Goal: Task Accomplishment & Management: Use online tool/utility

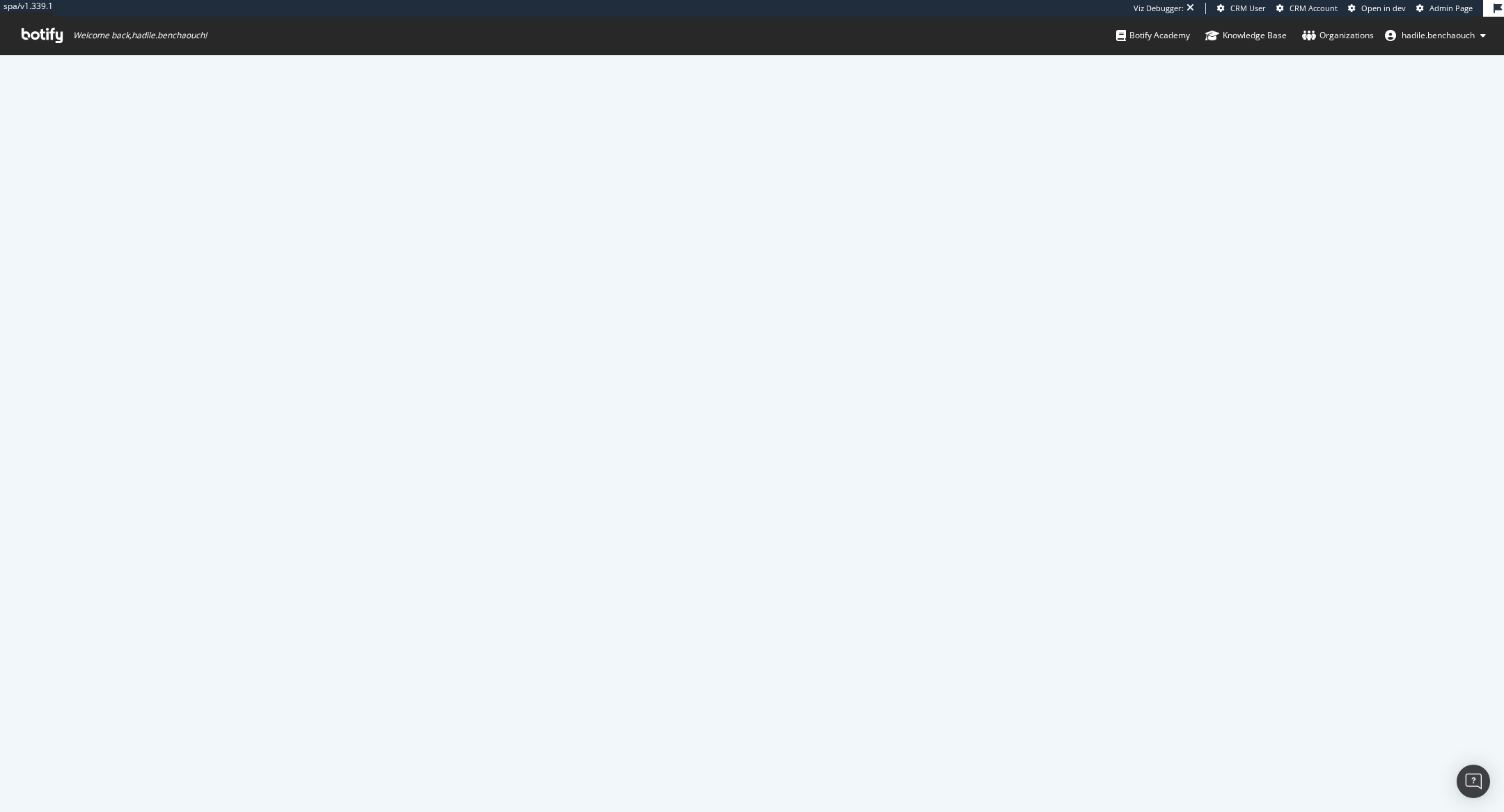
click at [1442, 7] on span "Admin Page" at bounding box center [1451, 8] width 43 height 11
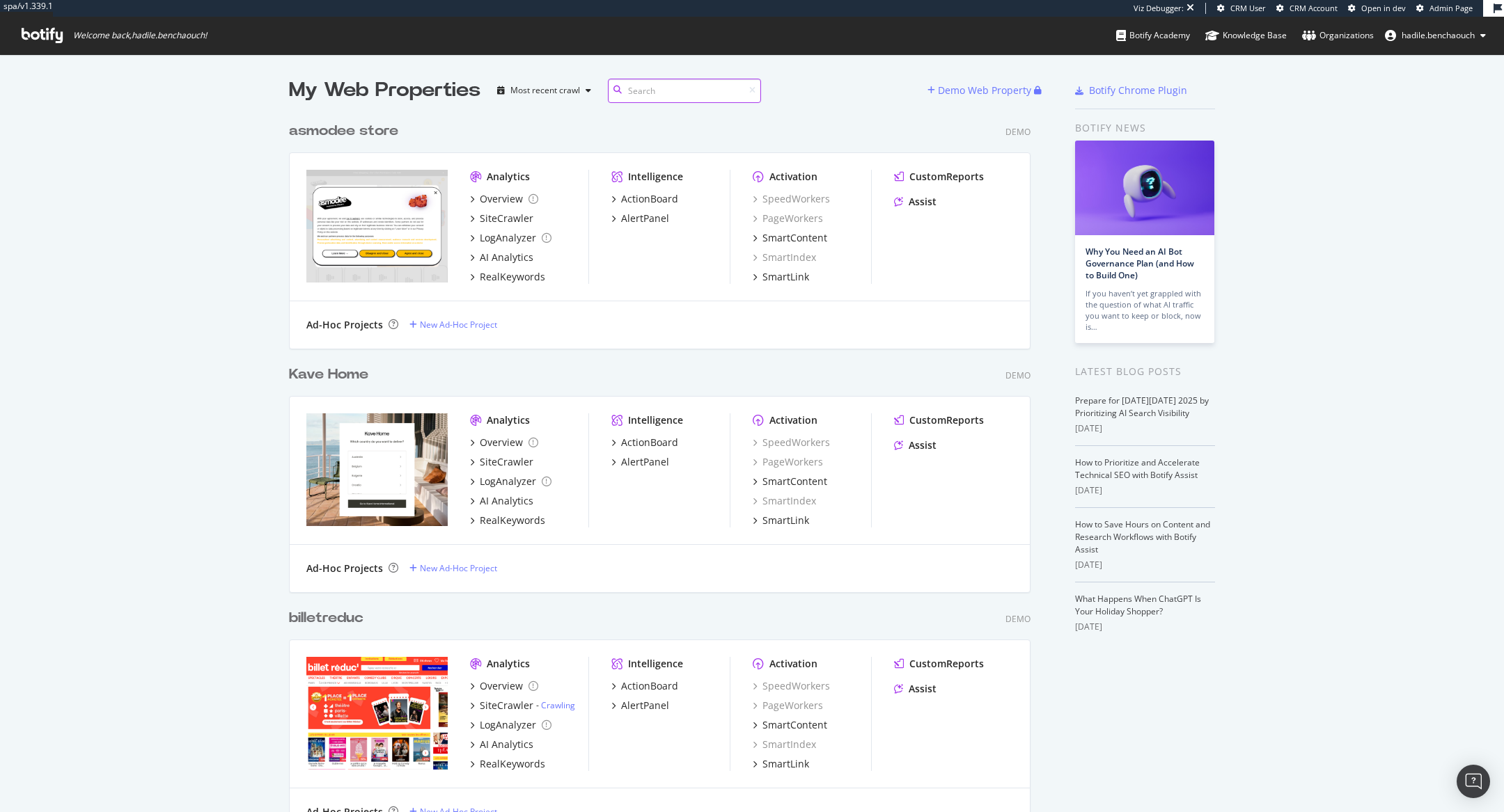
scroll to position [15828, 753]
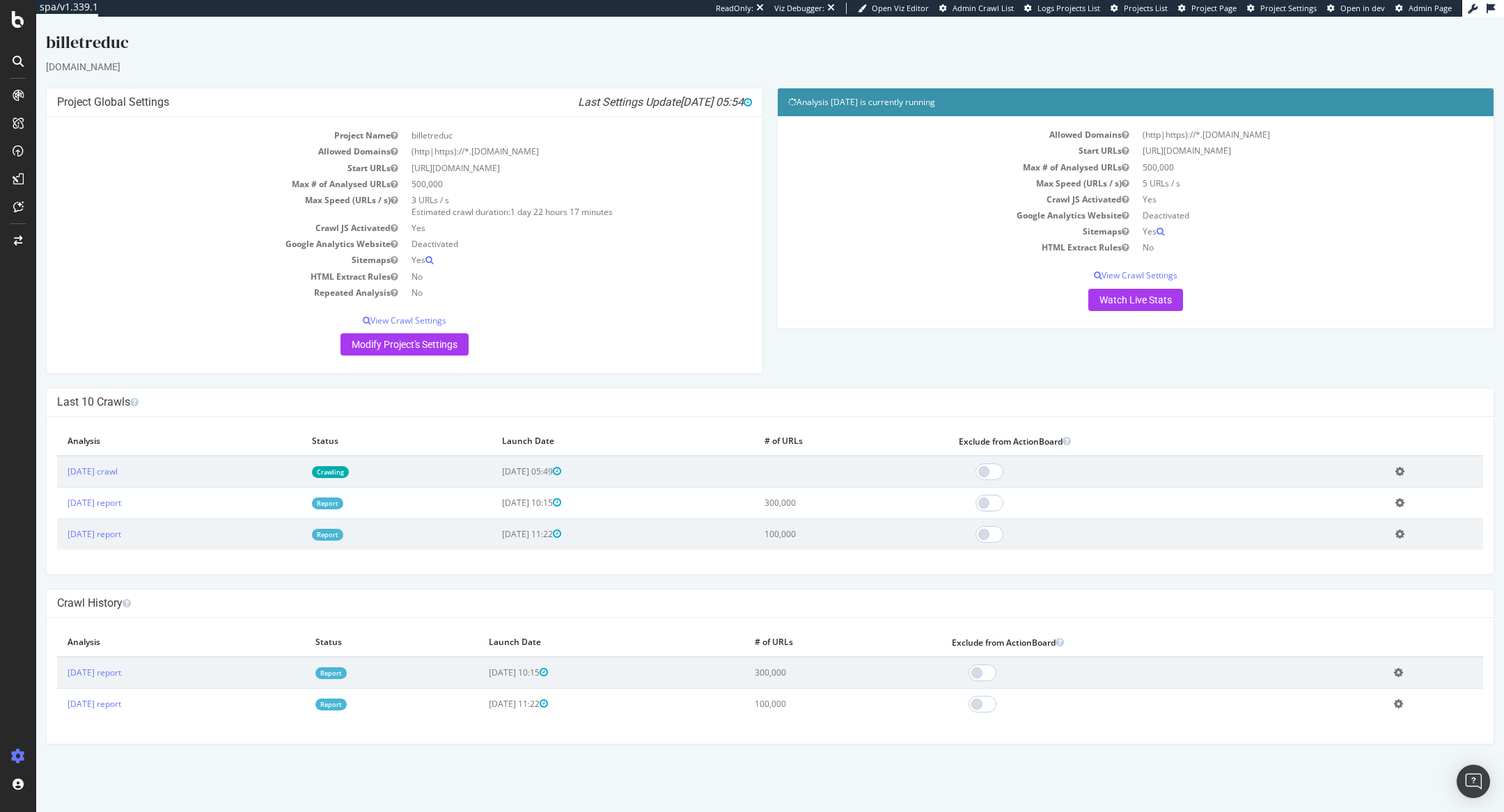
click at [401, 463] on td "Crawling" at bounding box center [396, 471] width 189 height 32
click at [349, 476] on link "Crawling" at bounding box center [330, 472] width 37 height 12
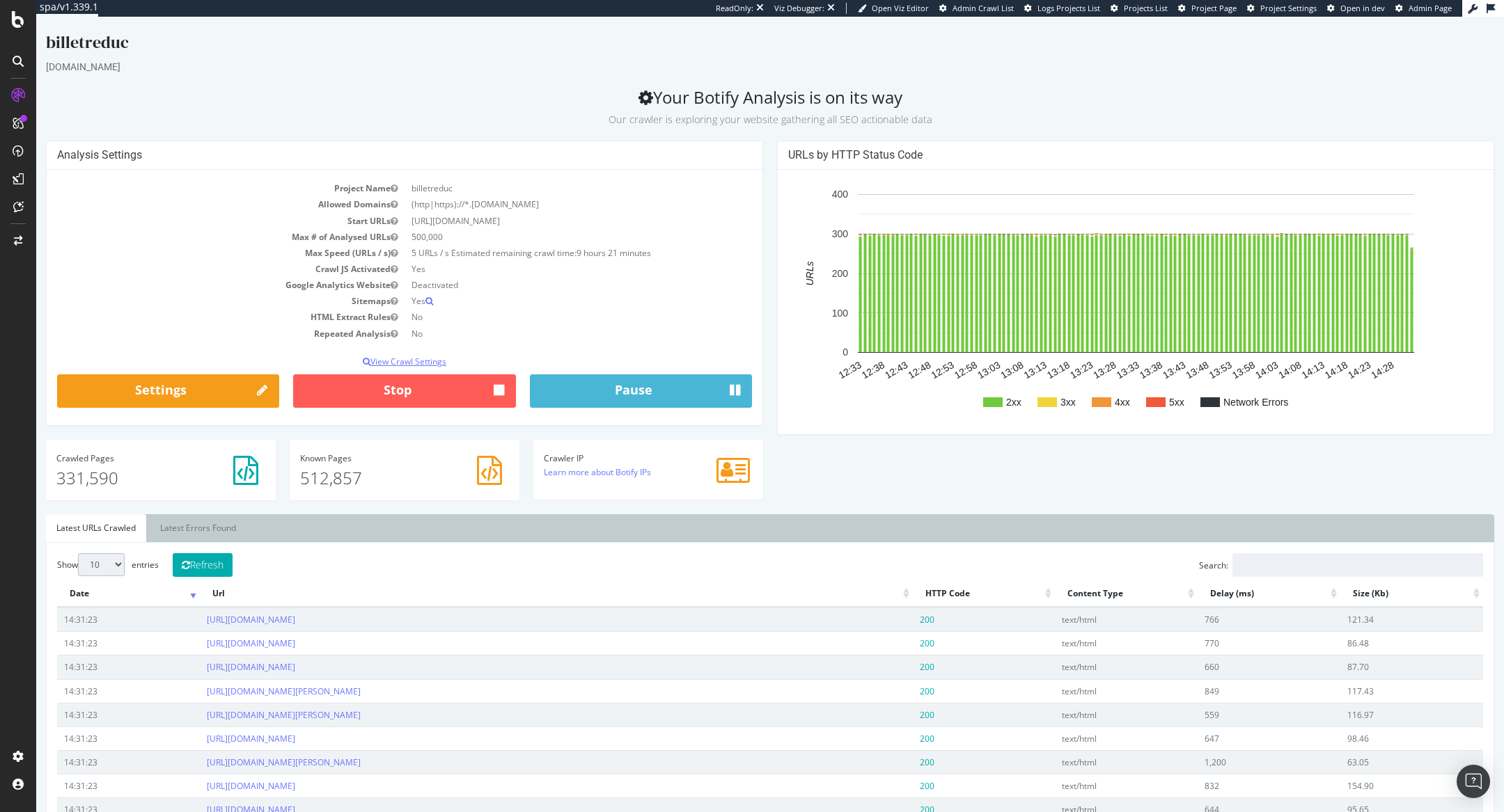
click at [425, 356] on p "View Crawl Settings" at bounding box center [404, 362] width 695 height 12
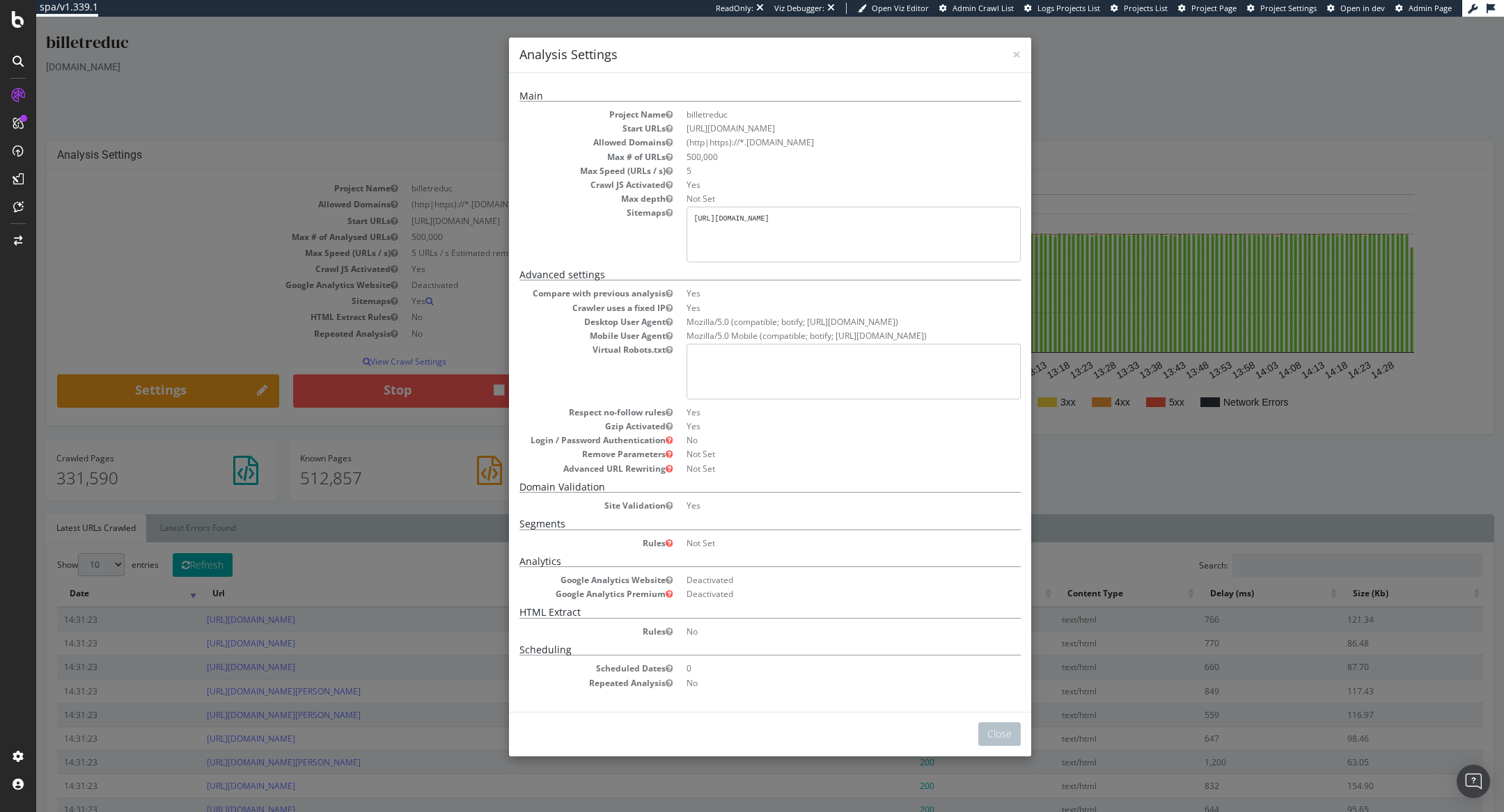
click at [352, 258] on div "× Close Analysis Settings Main Project Name billetreduc Start URLs https://www.…" at bounding box center [770, 414] width 1468 height 795
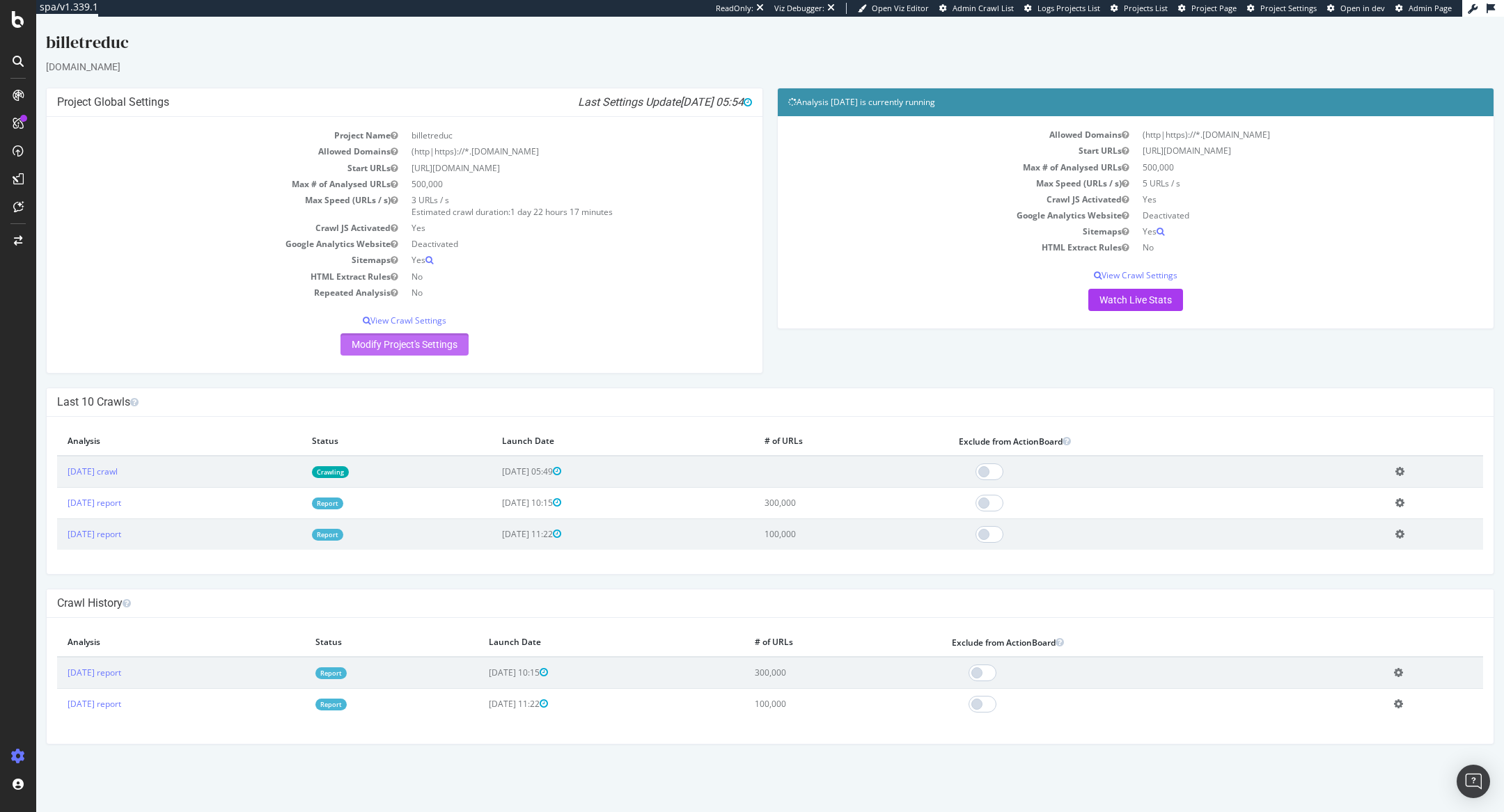
click at [420, 354] on link "Modify Project's Settings" at bounding box center [404, 344] width 128 height 22
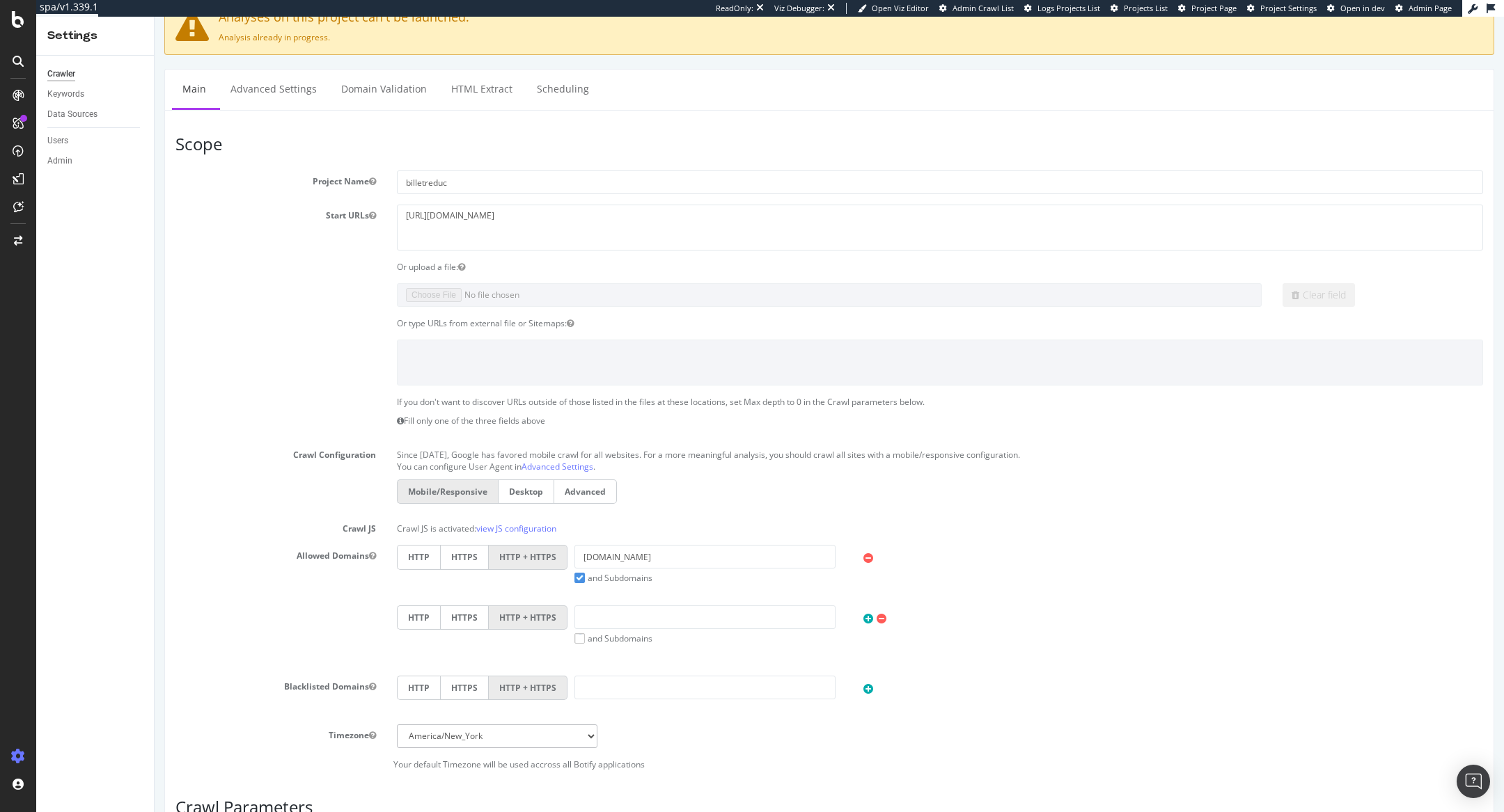
scroll to position [53, 0]
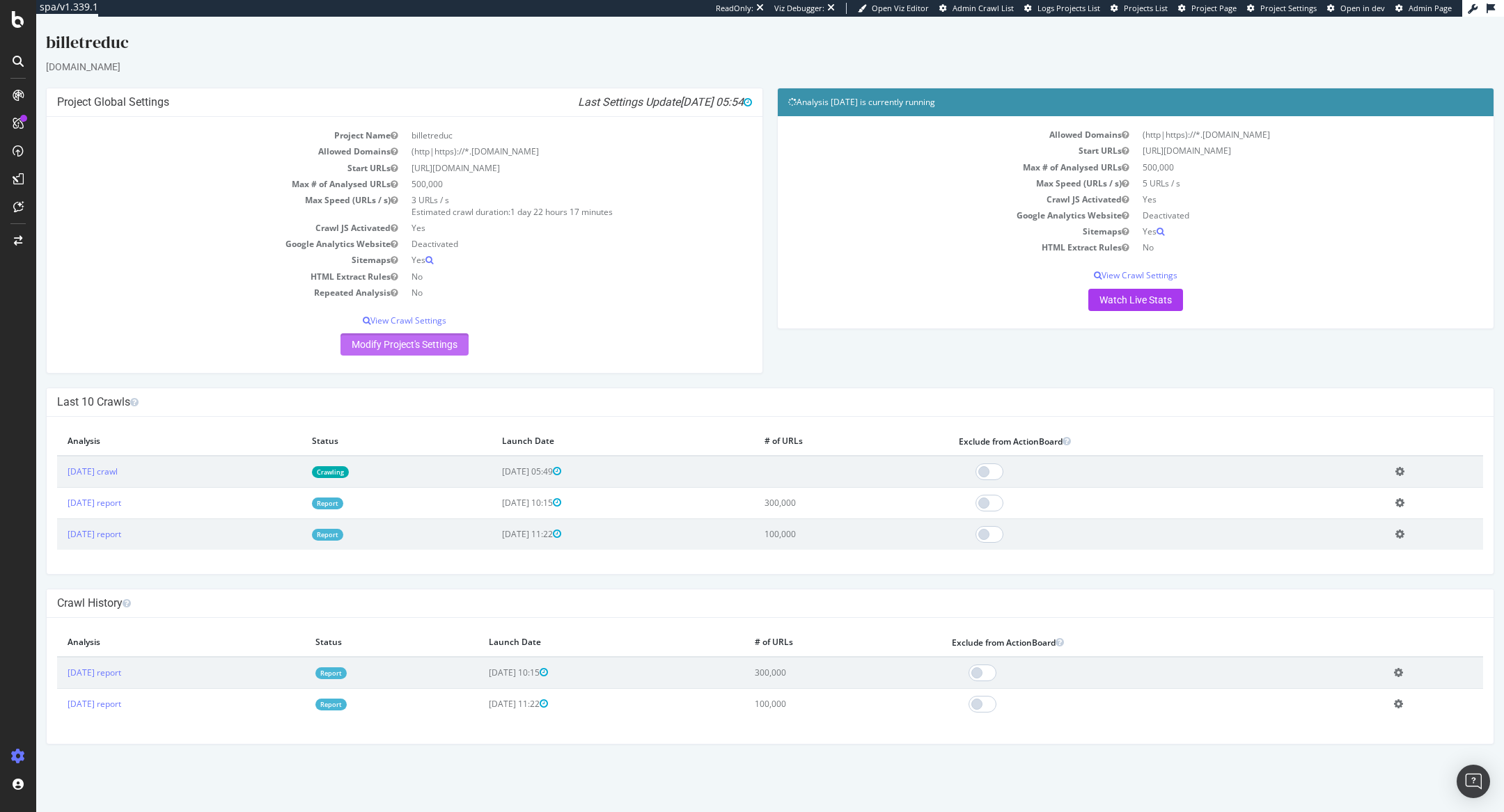
click at [444, 341] on link "Modify Project's Settings" at bounding box center [404, 344] width 128 height 22
click at [1415, 469] on td "Add name Delete analysis" at bounding box center [1434, 471] width 98 height 32
click at [1405, 470] on td "Add name Delete analysis" at bounding box center [1434, 471] width 98 height 32
click at [1404, 468] on icon at bounding box center [1400, 471] width 9 height 11
click at [349, 474] on link "Crawling" at bounding box center [330, 472] width 37 height 12
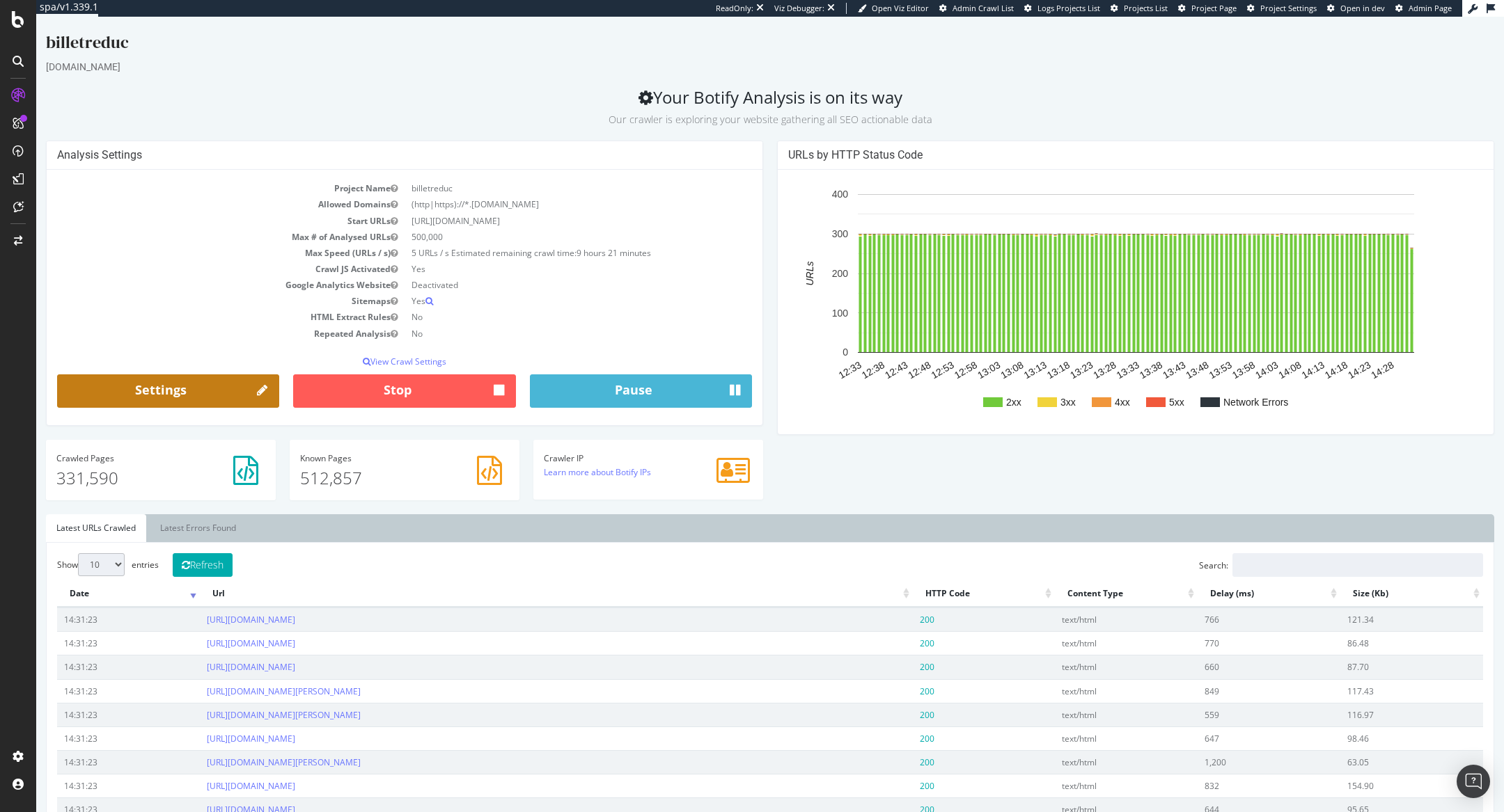
click at [226, 388] on link "Settings" at bounding box center [167, 391] width 222 height 33
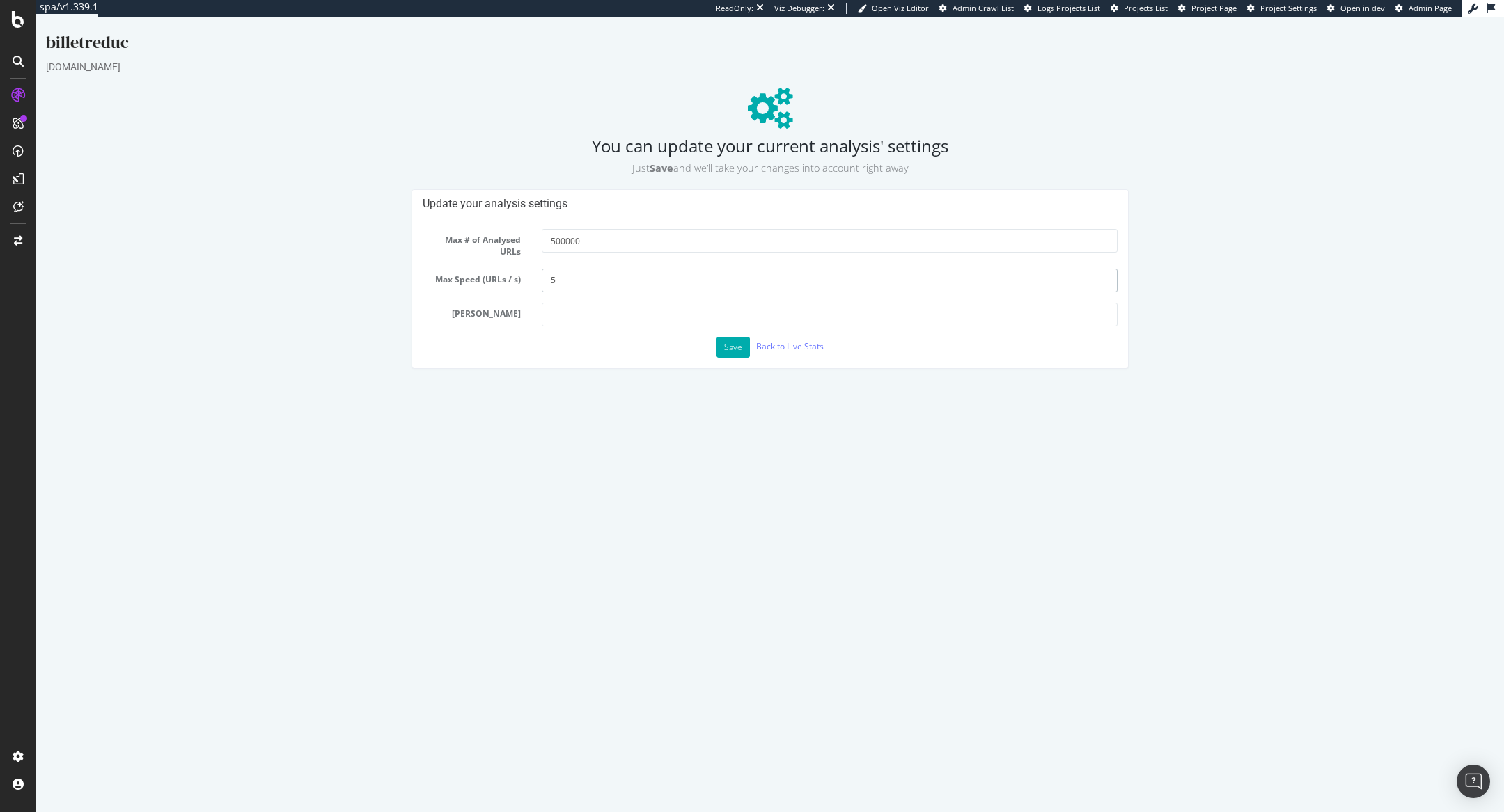
click at [575, 272] on input "5" at bounding box center [829, 280] width 576 height 24
type input "6"
type input "7"
click at [727, 342] on button "Save" at bounding box center [733, 347] width 33 height 21
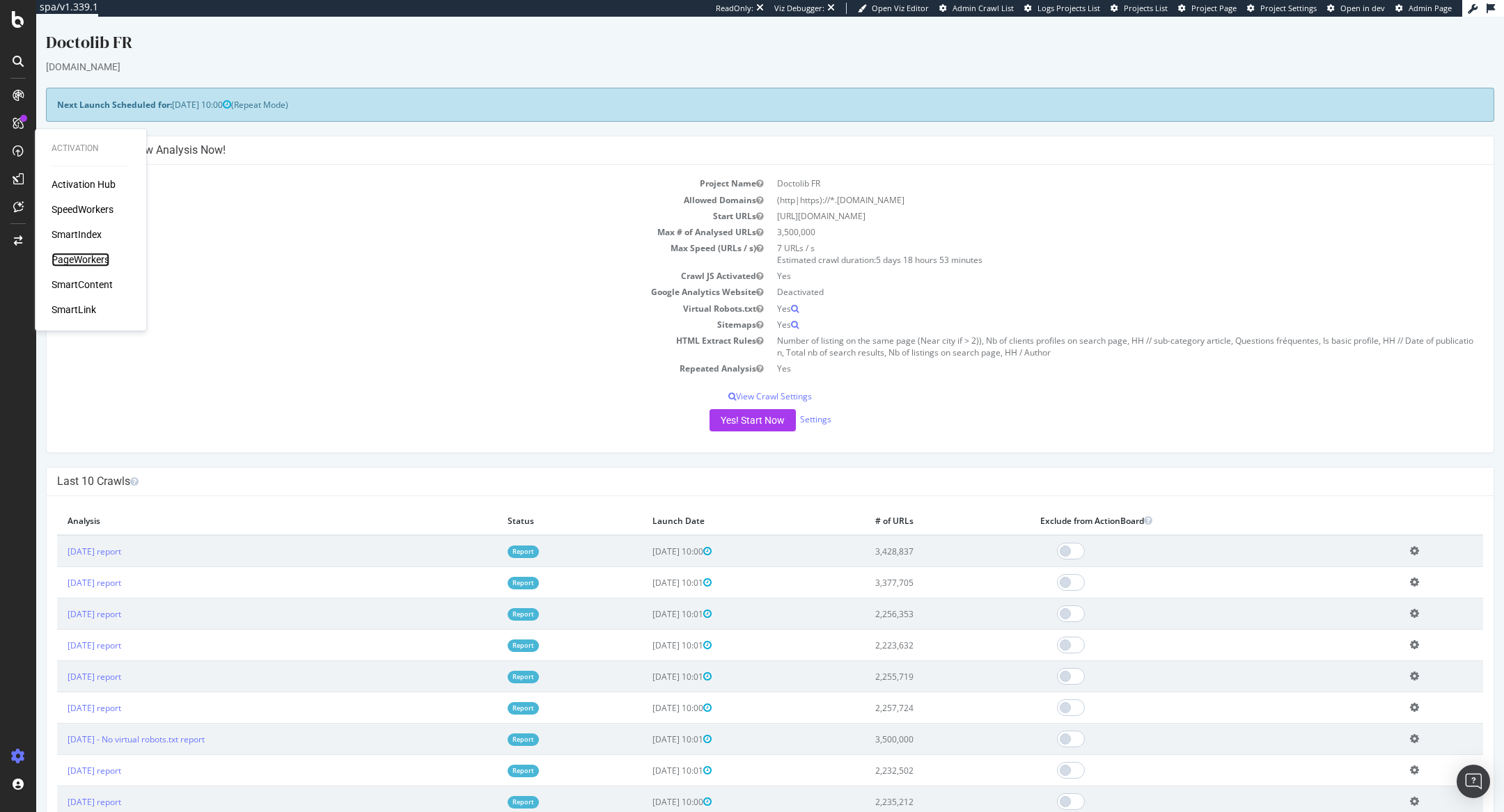
click at [95, 256] on div "PageWorkers" at bounding box center [81, 259] width 58 height 14
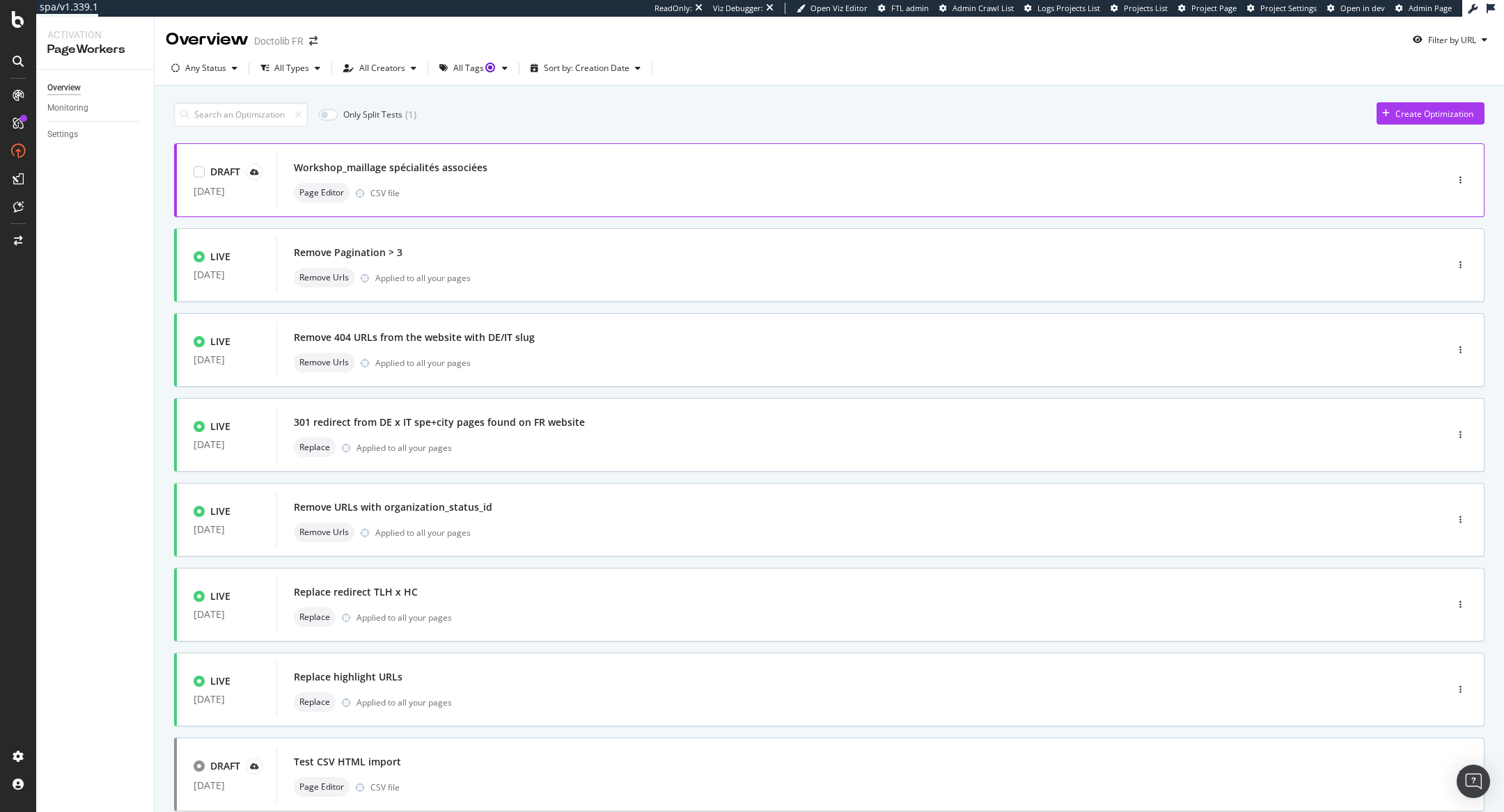
click at [539, 187] on div "Page Editor CSV file" at bounding box center [840, 193] width 1093 height 19
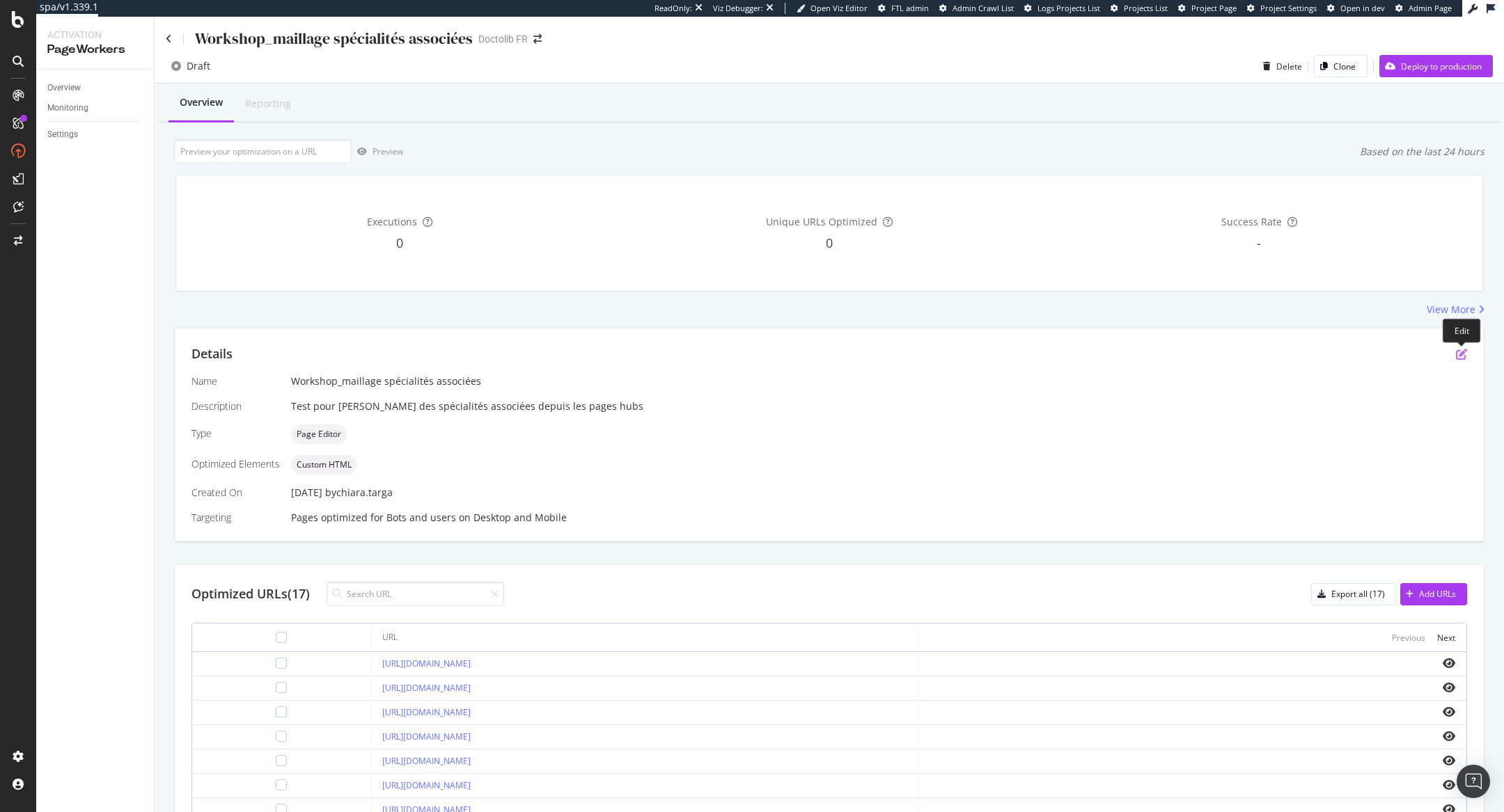
click at [1458, 352] on icon "pen-to-square" at bounding box center [1461, 354] width 11 height 11
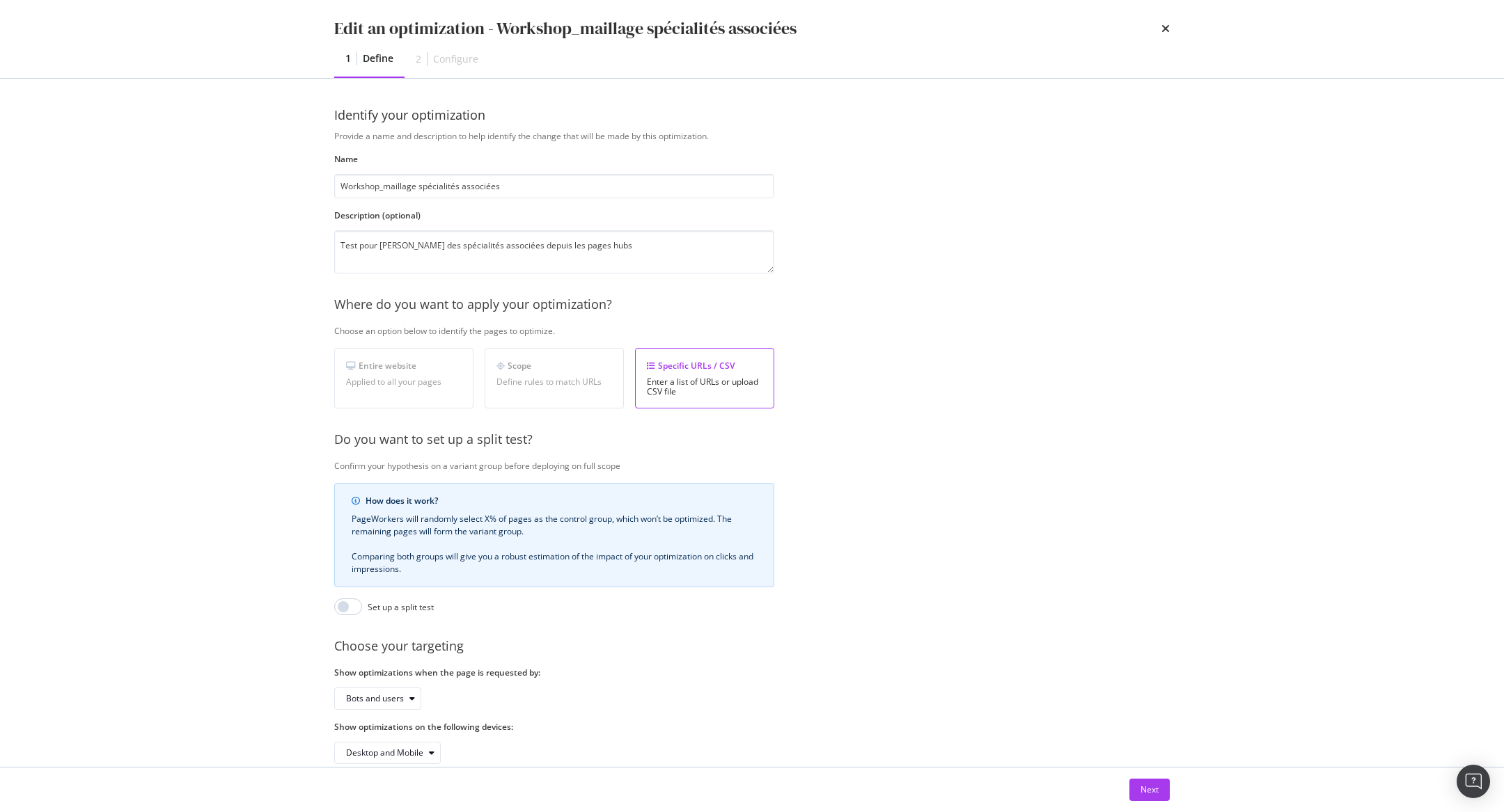
scroll to position [24, 0]
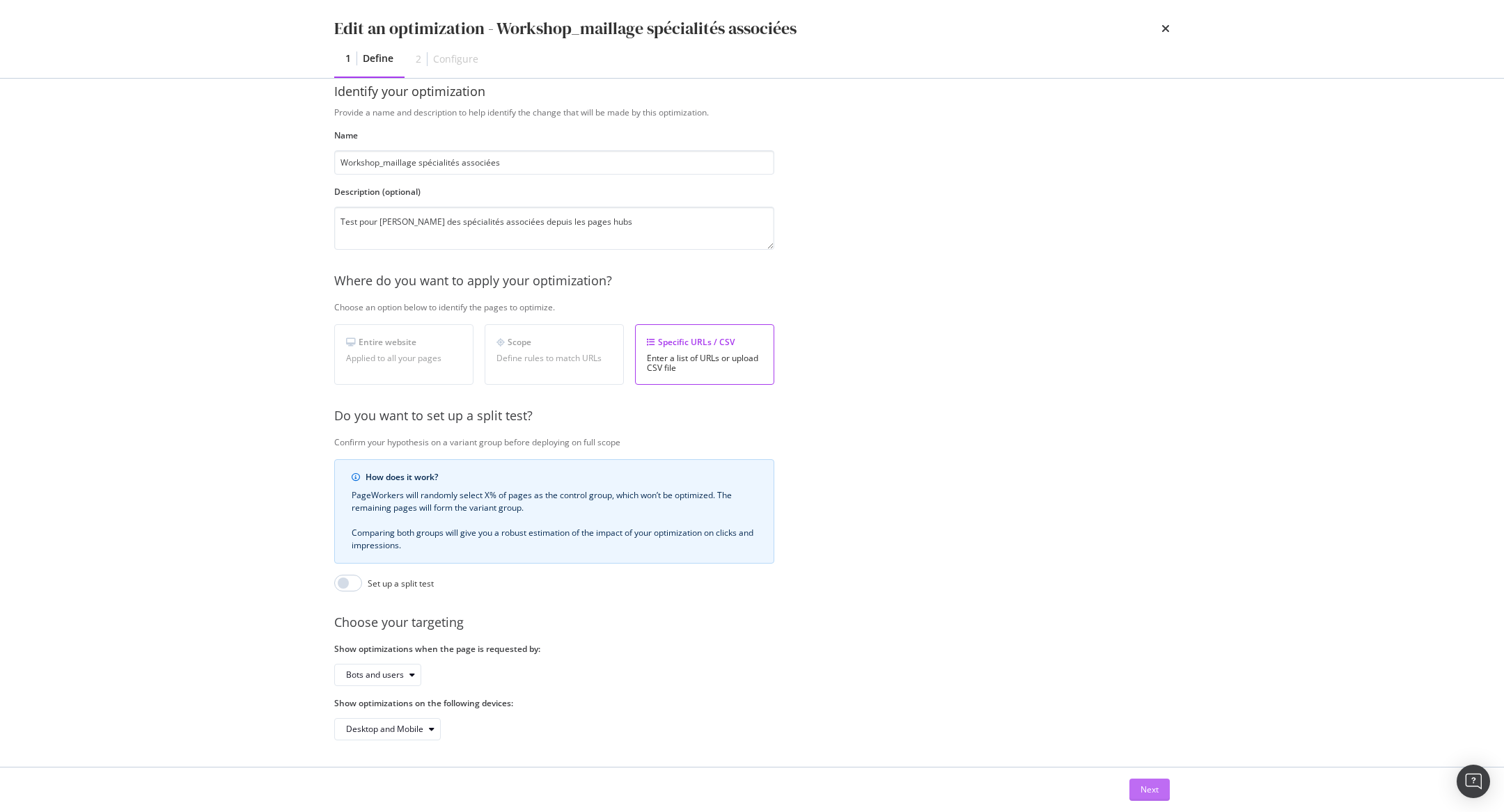
click at [1151, 787] on div "Next" at bounding box center [1149, 789] width 18 height 12
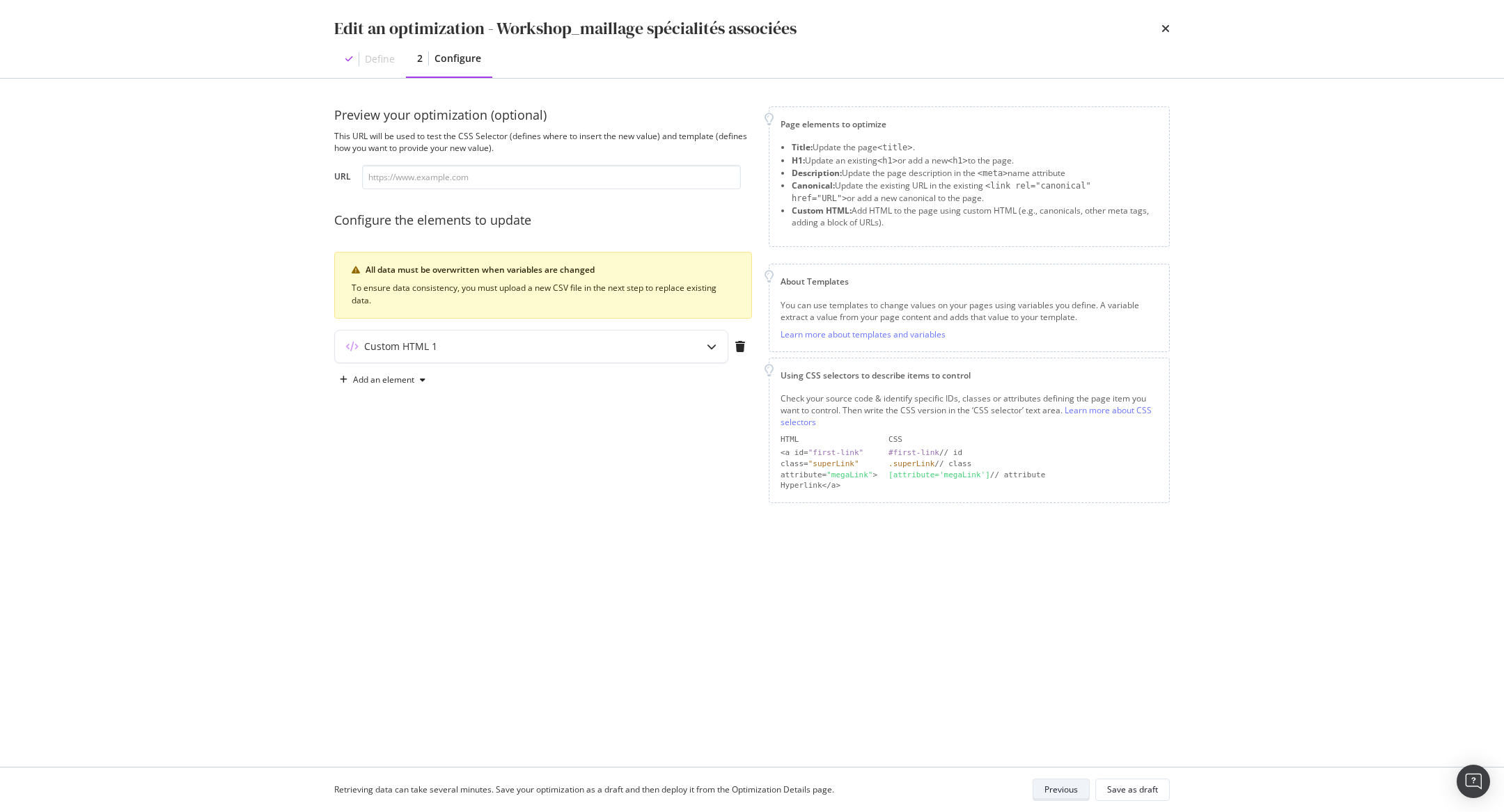
scroll to position [0, 0]
click at [694, 358] on div "Custom HTML 1" at bounding box center [531, 346] width 393 height 32
